Goal: Find specific page/section: Locate a particular part of the current website

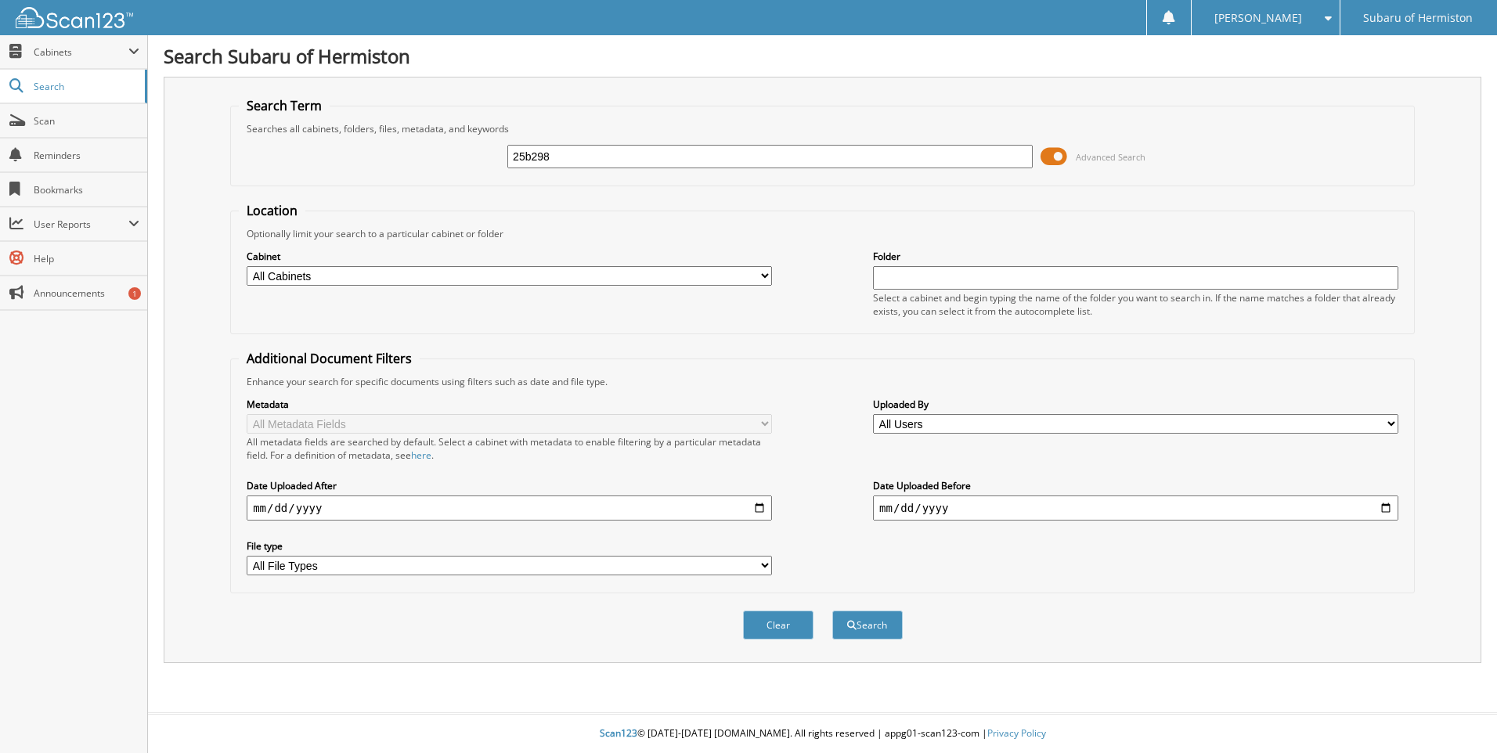
type input "25b298"
click at [832, 611] on button "Search" at bounding box center [867, 625] width 70 height 29
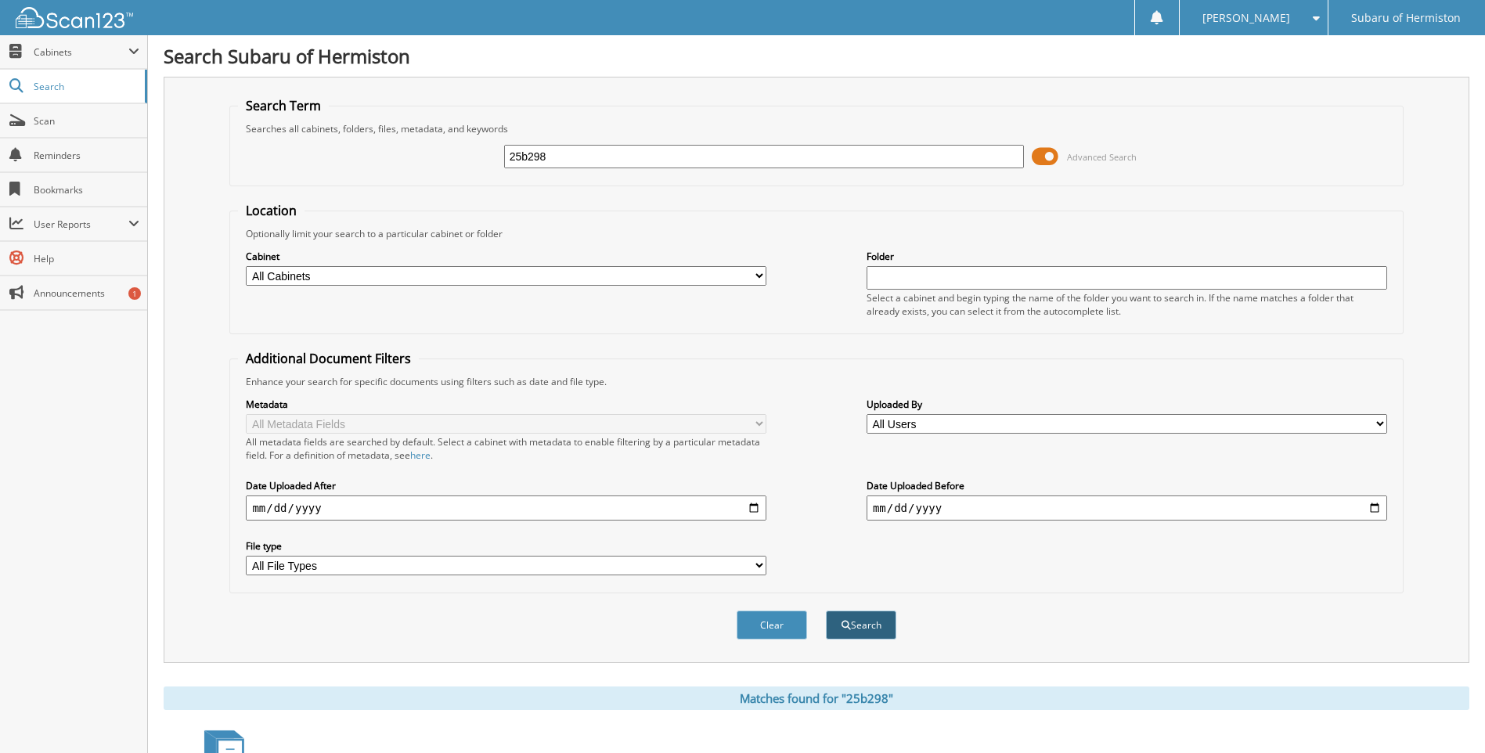
click at [866, 617] on button "Search" at bounding box center [861, 625] width 70 height 29
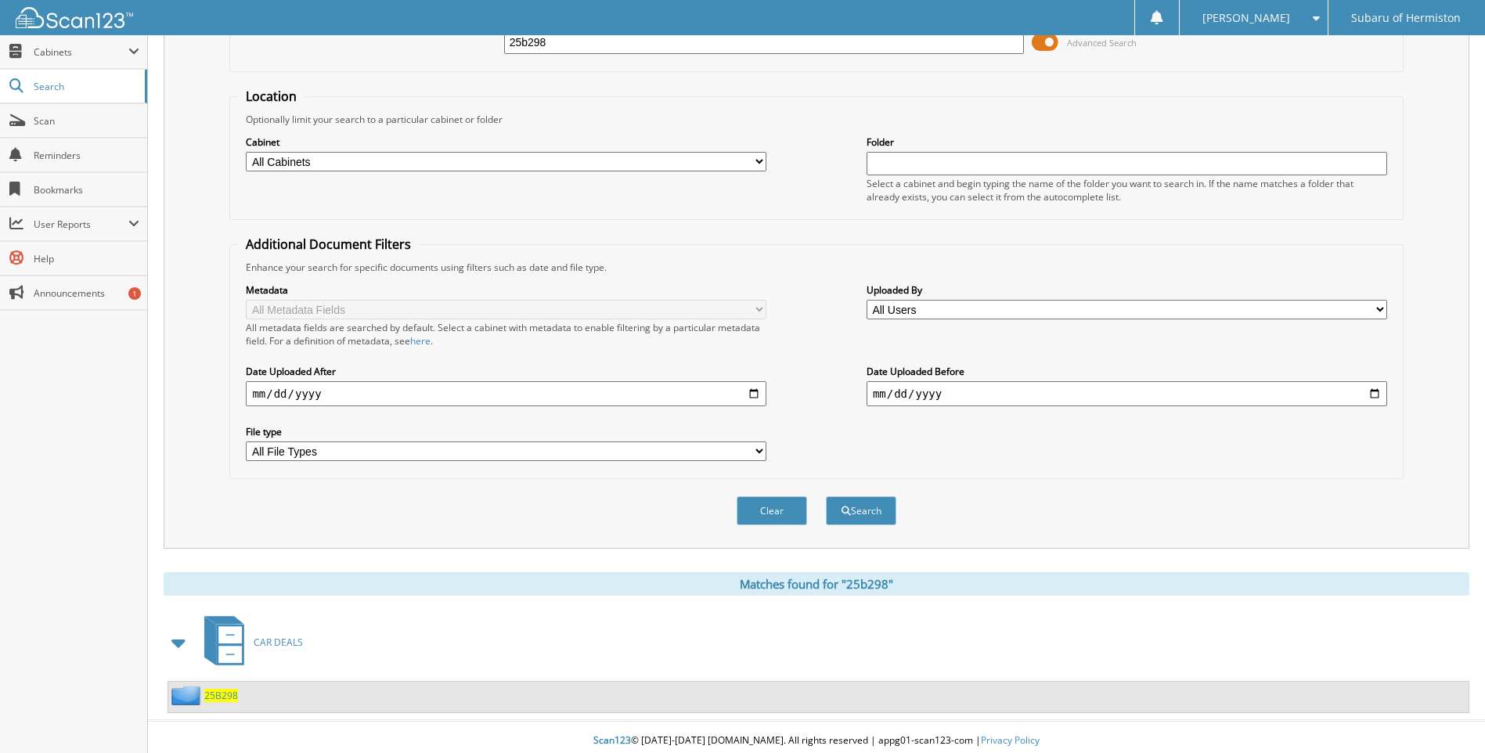
scroll to position [122, 0]
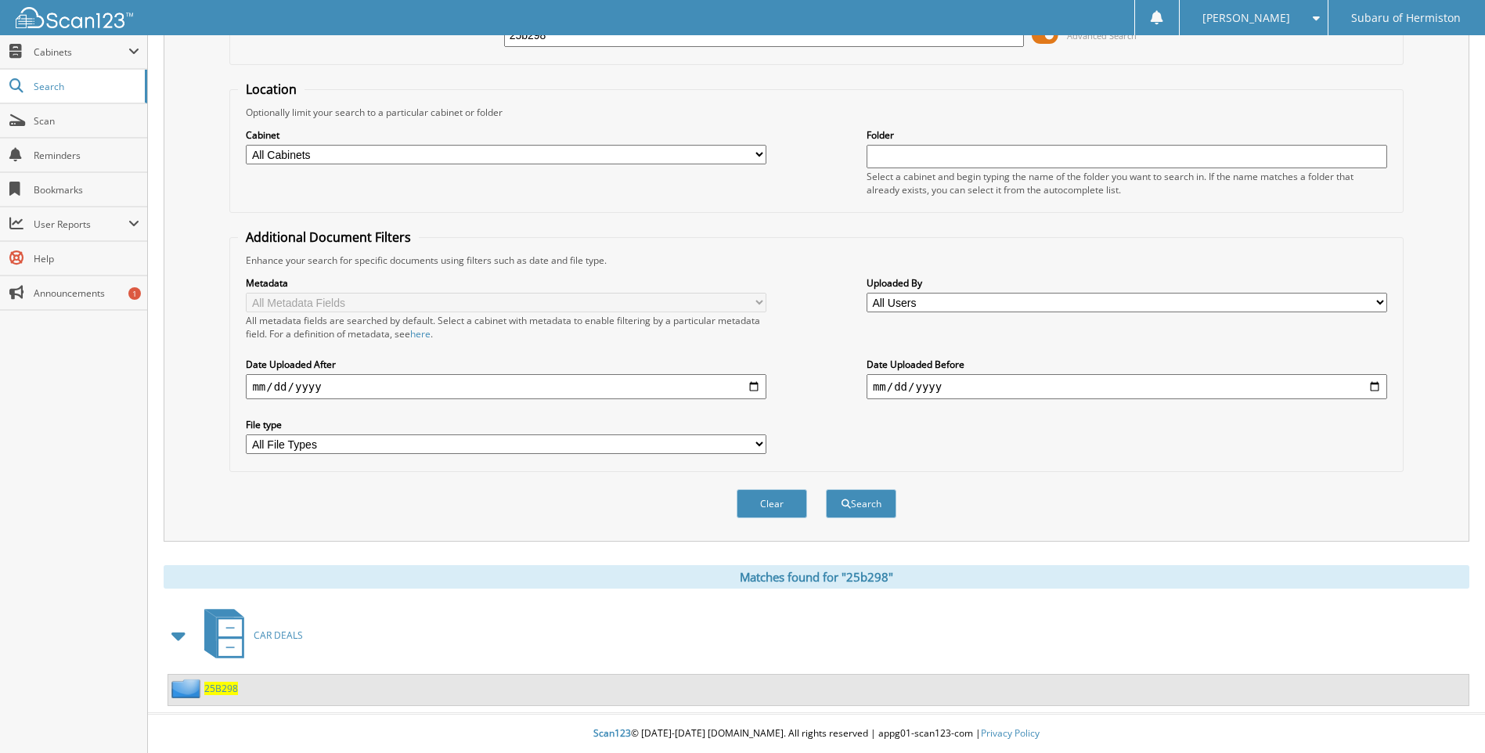
click at [223, 690] on span "25B298" at bounding box center [221, 688] width 34 height 13
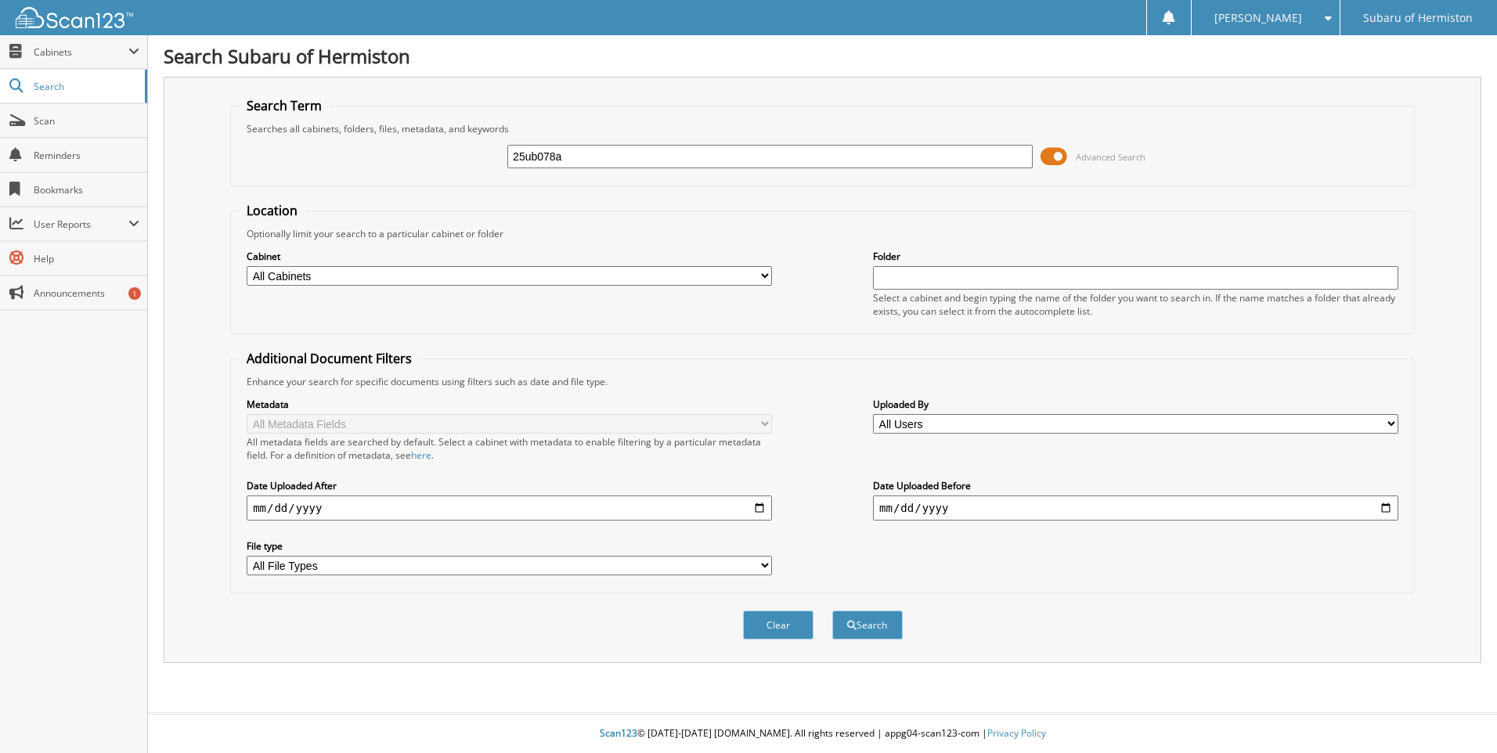
type input "25ub078a"
click at [832, 611] on button "Search" at bounding box center [867, 625] width 70 height 29
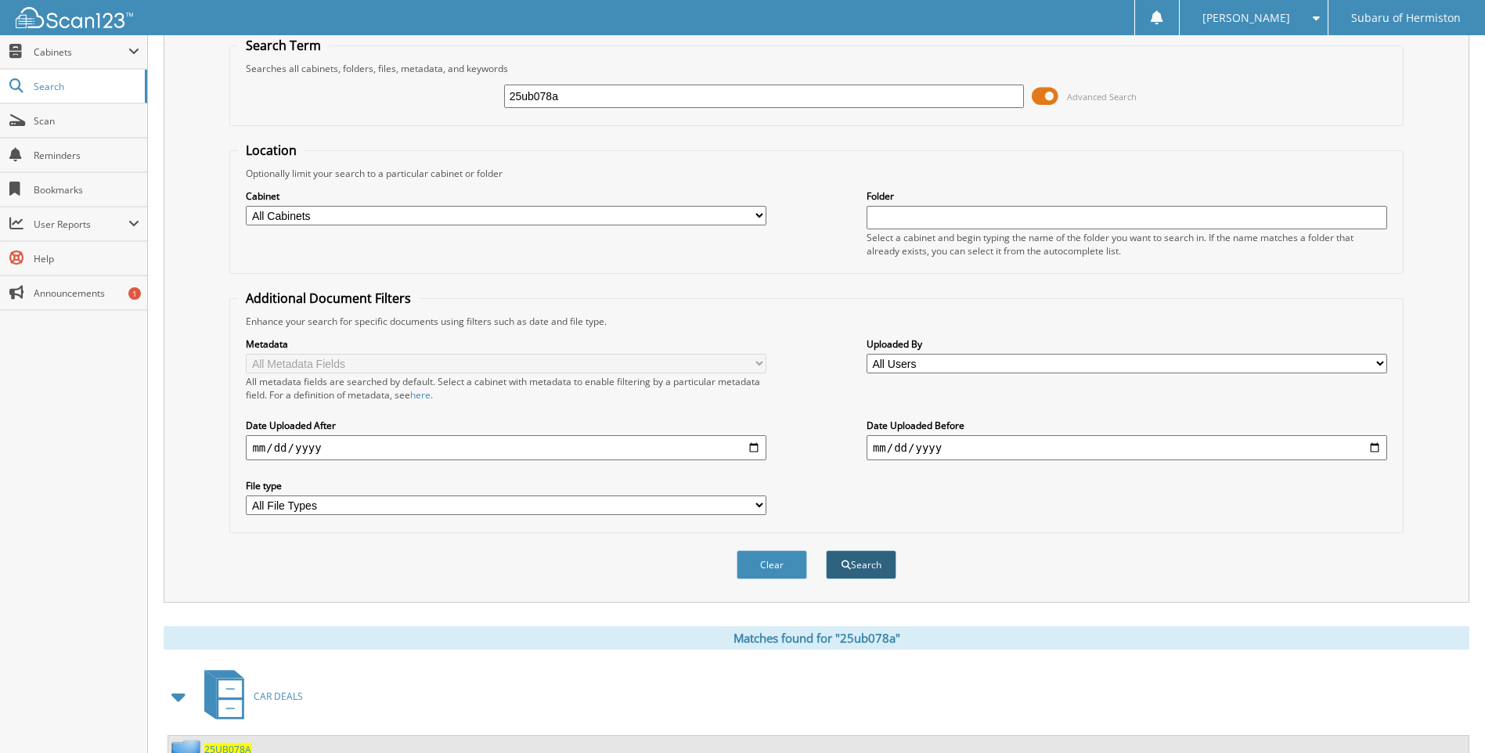
scroll to position [122, 0]
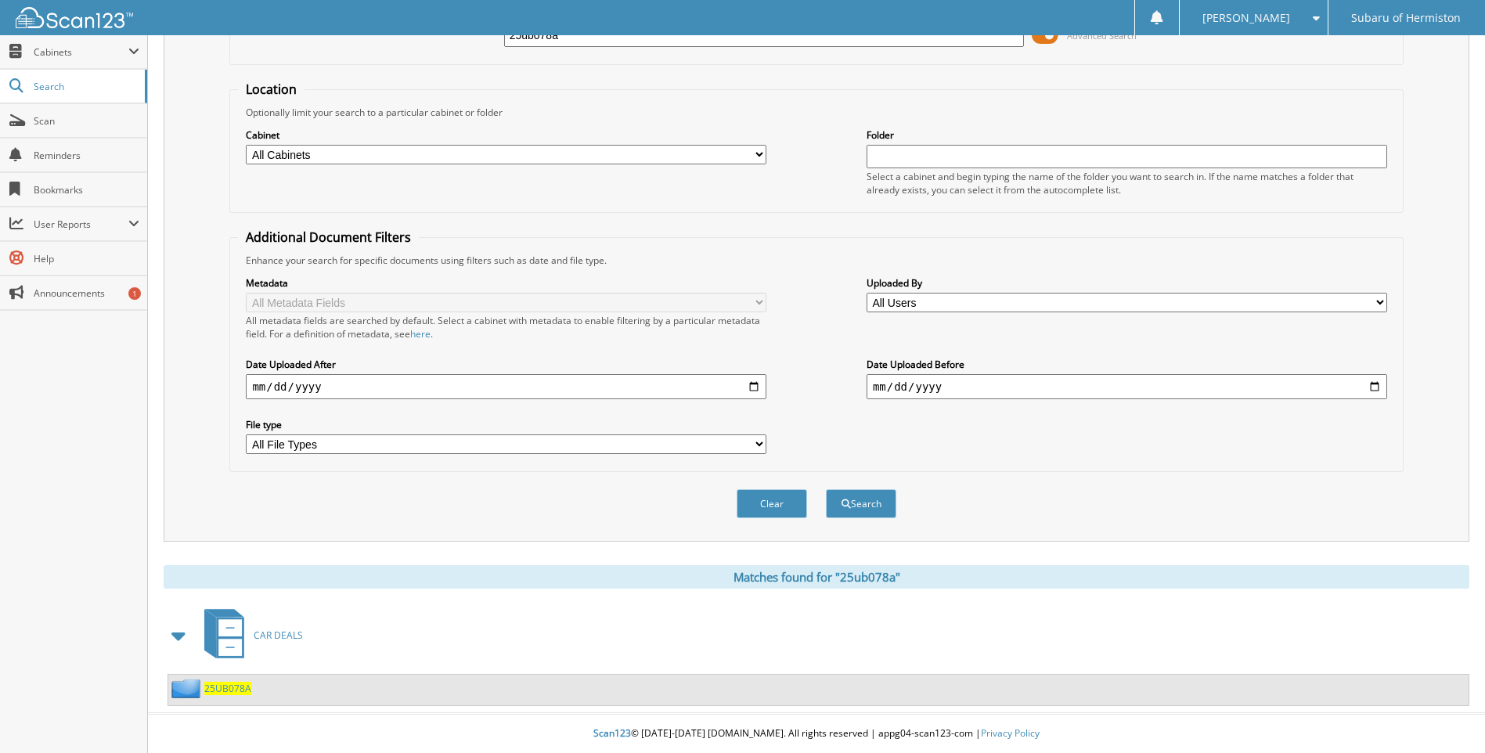
click at [236, 687] on span "25UB078A" at bounding box center [227, 688] width 47 height 13
